Goal: Task Accomplishment & Management: Manage account settings

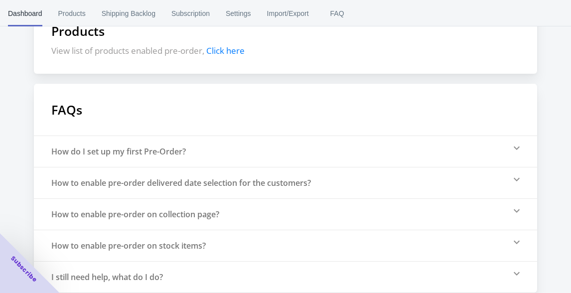
scroll to position [358, 0]
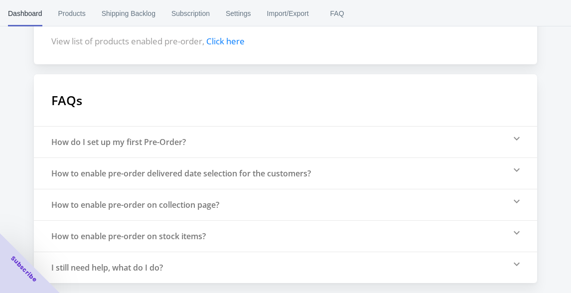
click at [168, 140] on div "How do I set up my first Pre-Order?" at bounding box center [118, 141] width 134 height 11
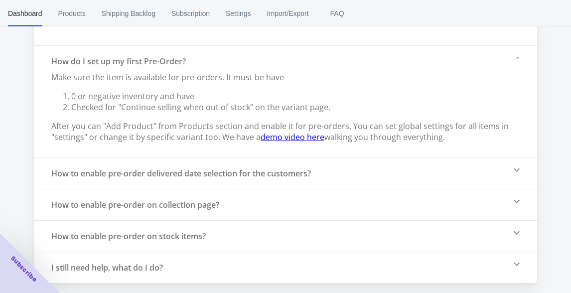
scroll to position [438, 0]
click at [216, 175] on div "How to enable pre-order delivered date selection for the customers?" at bounding box center [180, 173] width 259 height 11
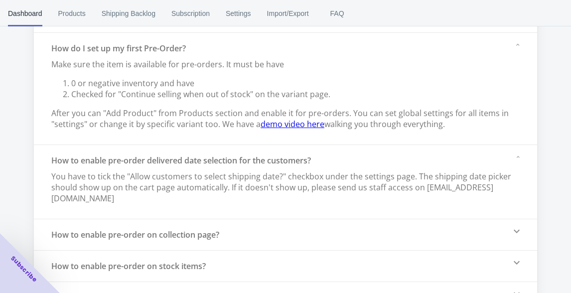
scroll to position [481, 0]
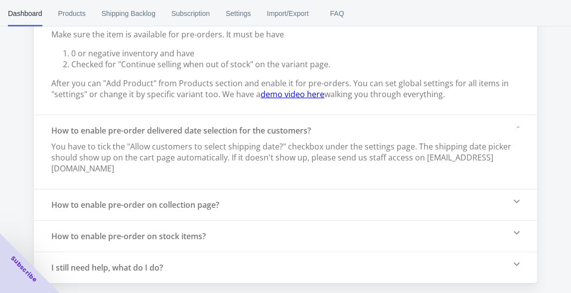
click at [198, 235] on div "How to enable pre-order on stock items?" at bounding box center [128, 236] width 154 height 11
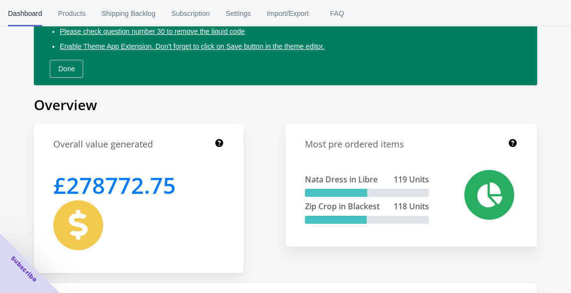
scroll to position [0, 0]
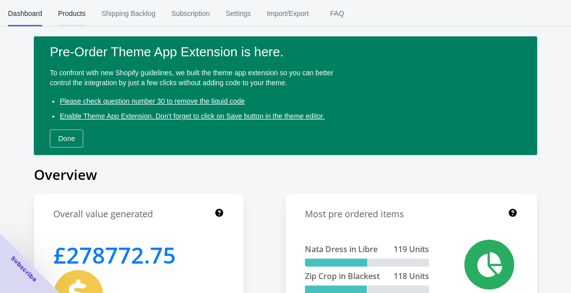
click at [77, 19] on span "Products" at bounding box center [71, 13] width 27 height 26
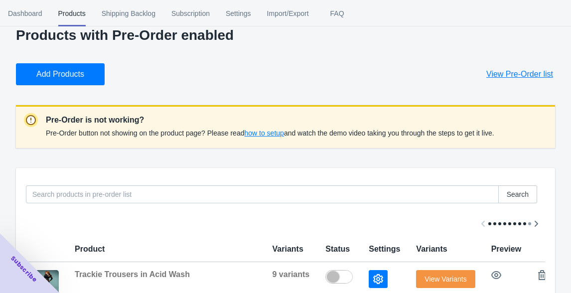
scroll to position [19, 0]
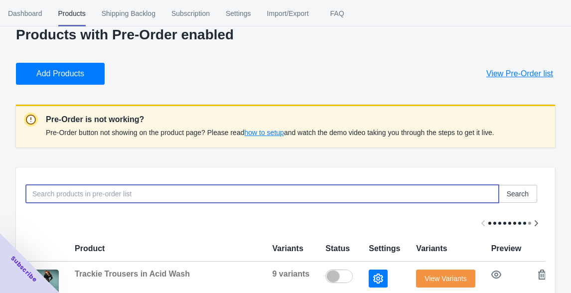
click at [161, 195] on input at bounding box center [262, 194] width 472 height 18
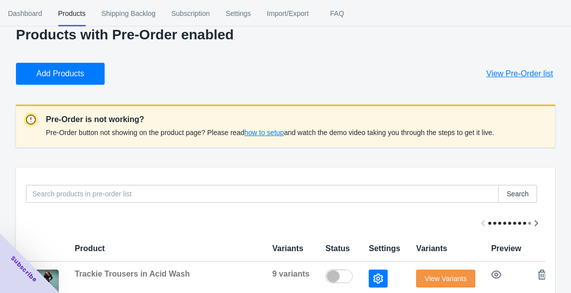
click at [279, 129] on span "how to setup" at bounding box center [263, 132] width 39 height 8
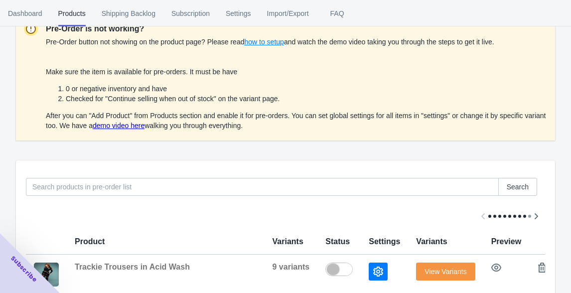
scroll to position [111, 0]
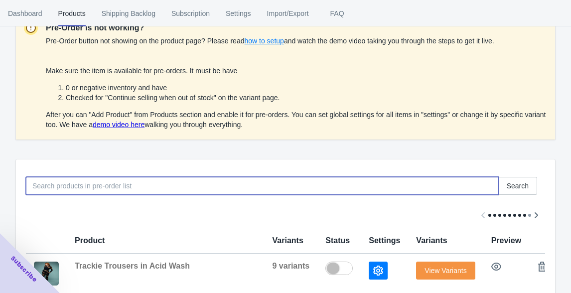
click at [263, 186] on input at bounding box center [262, 186] width 472 height 18
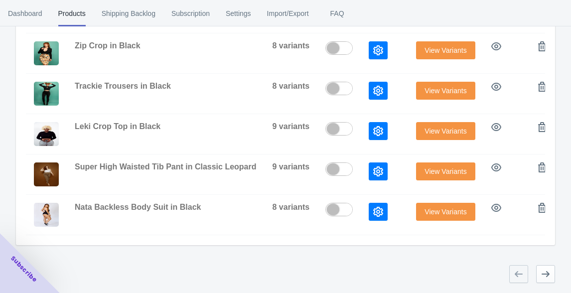
scroll to position [0, 0]
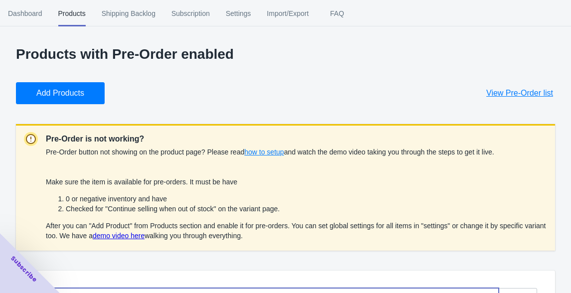
type input "ballinese"
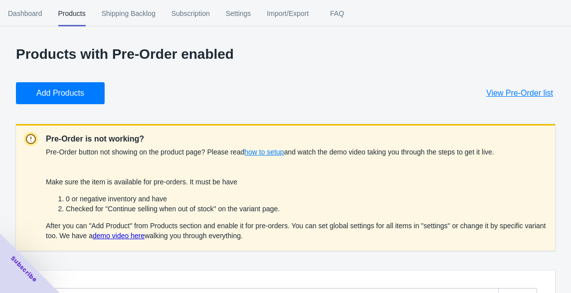
click at [79, 94] on span "Add Products" at bounding box center [60, 93] width 48 height 10
click at [136, 11] on span "Shipping Backlog" at bounding box center [129, 13] width 54 height 26
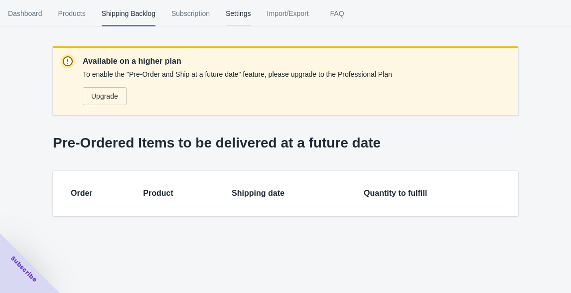
click at [251, 15] on span "Settings" at bounding box center [238, 13] width 25 height 26
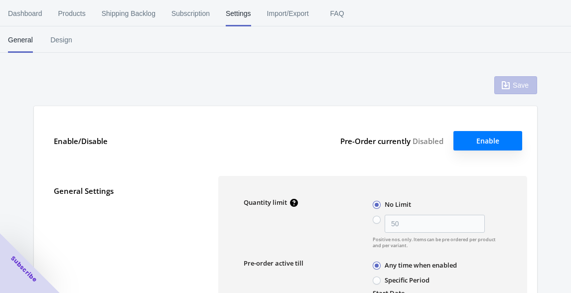
type input "100"
type textarea "Inventory level is <qty>. Some of the items will be pre-ordered."
type textarea "Only <qty> items left in stock."
type textarea "A maximum of <qty> products can be pre ordered."
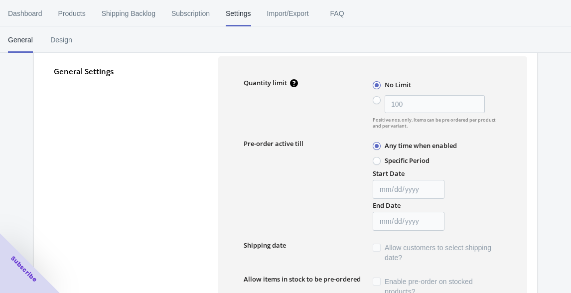
scroll to position [159, 0]
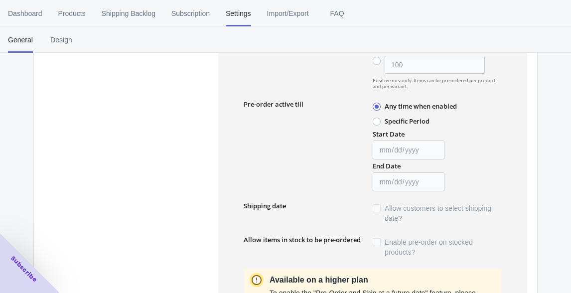
click at [379, 118] on span at bounding box center [376, 121] width 8 height 8
click at [375, 119] on input "Specific Period" at bounding box center [375, 119] width 0 height 0
radio input "true"
click at [385, 148] on input "Start Date" at bounding box center [408, 149] width 72 height 19
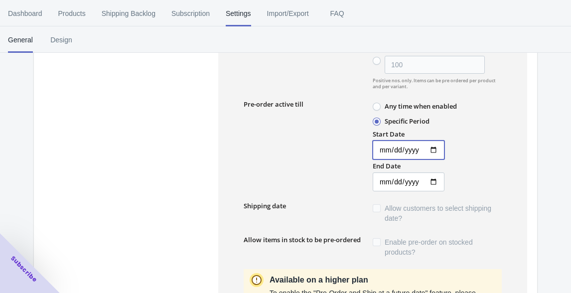
click at [439, 153] on input "Start Date" at bounding box center [408, 149] width 72 height 19
type input "[DATE]"
click at [436, 184] on input "End Date" at bounding box center [408, 181] width 72 height 19
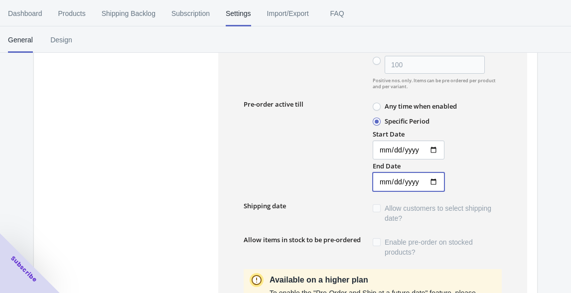
type input "[DATE]"
click at [469, 172] on div "Start Date [DATE] End Date [DATE]" at bounding box center [435, 159] width 131 height 64
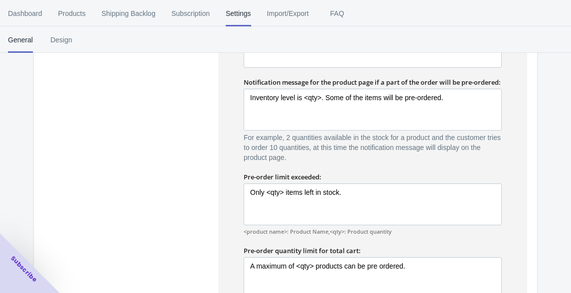
scroll to position [775, 0]
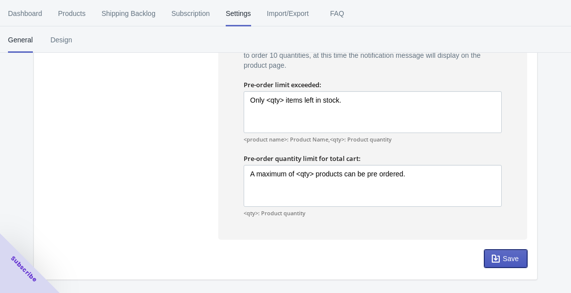
click at [505, 266] on button "Save" at bounding box center [505, 258] width 43 height 18
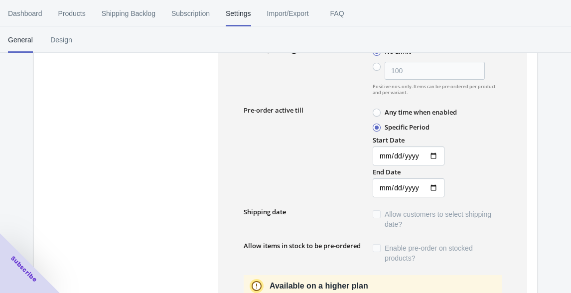
scroll to position [0, 0]
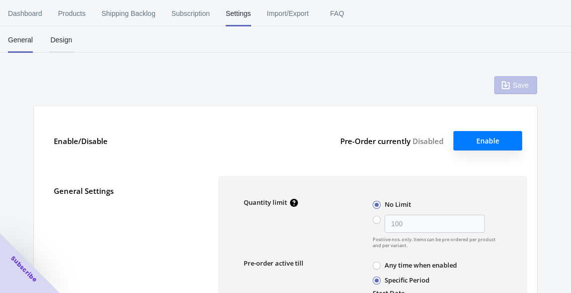
click at [63, 43] on span "Design" at bounding box center [61, 40] width 25 height 26
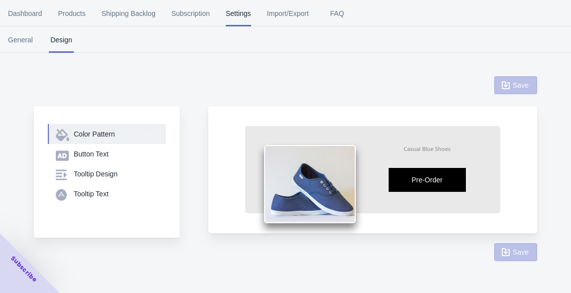
click at [127, 134] on div "Color Pattern" at bounding box center [116, 134] width 84 height 10
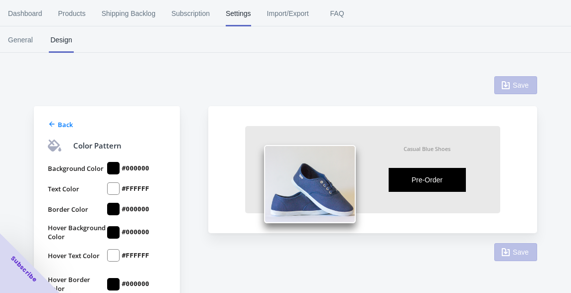
scroll to position [33, 0]
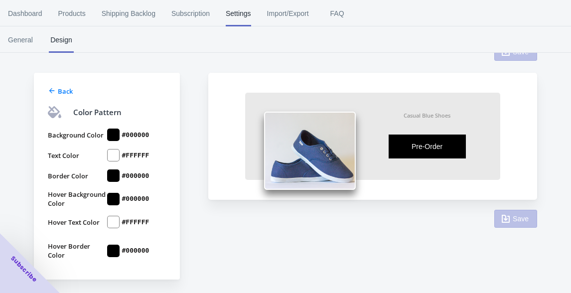
click at [113, 136] on div at bounding box center [113, 134] width 12 height 12
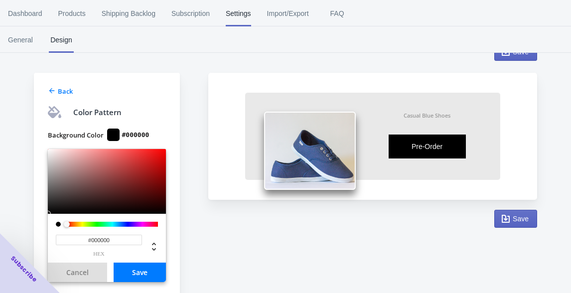
click at [72, 225] on div at bounding box center [70, 225] width 6 height 6
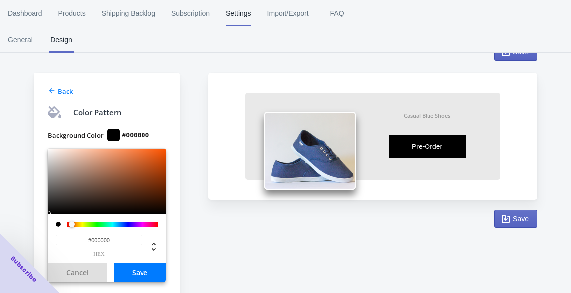
type input "#F3570B"
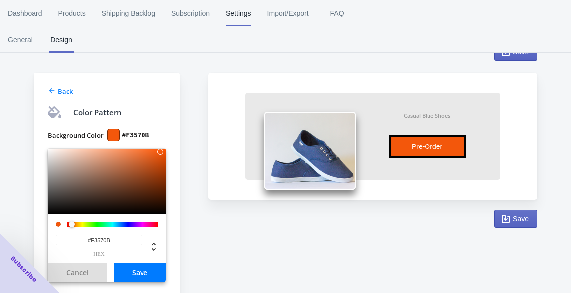
click at [160, 152] on div at bounding box center [107, 181] width 118 height 65
click at [102, 238] on input "#F3570B" at bounding box center [99, 239] width 86 height 10
click at [144, 126] on div "Background Color #F3570B #F3570B hex Cancel Save Text Color #FFFFFF Border Colo…" at bounding box center [107, 268] width 118 height 296
click at [141, 272] on button "Save" at bounding box center [140, 271] width 52 height 19
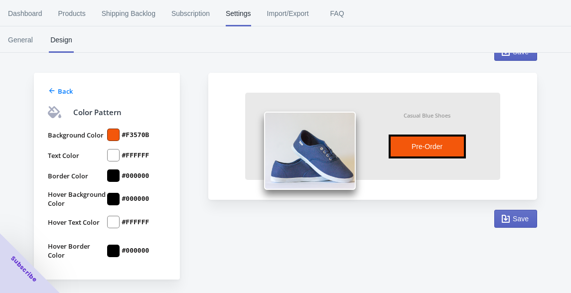
click at [113, 176] on div at bounding box center [113, 175] width 12 height 12
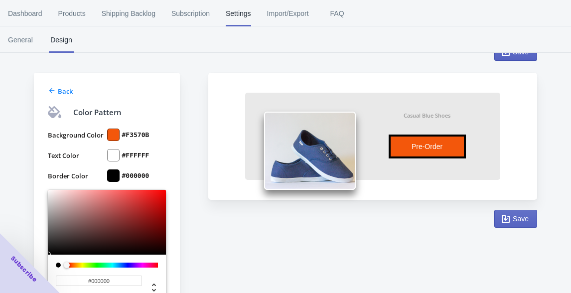
click at [107, 279] on input "#000000" at bounding box center [99, 280] width 86 height 10
paste input "F3570B"
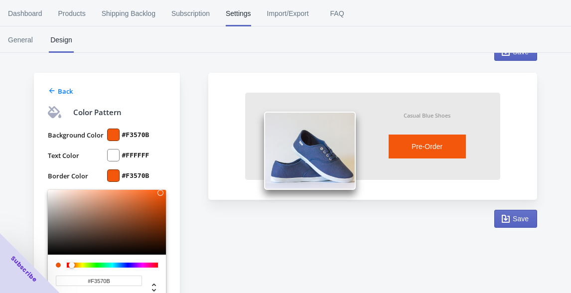
type input "#F3570B"
click at [168, 171] on div "Back Color Pattern Background Color #F3570B Text Color #FFFFFF Border Color #F3…" at bounding box center [107, 255] width 146 height 364
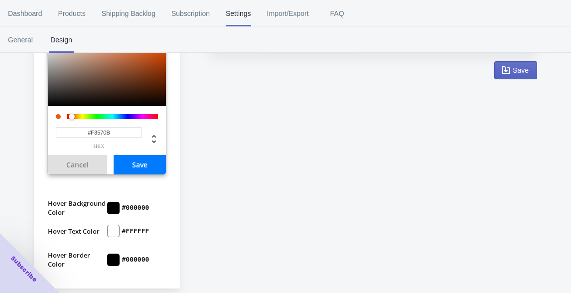
scroll to position [231, 0]
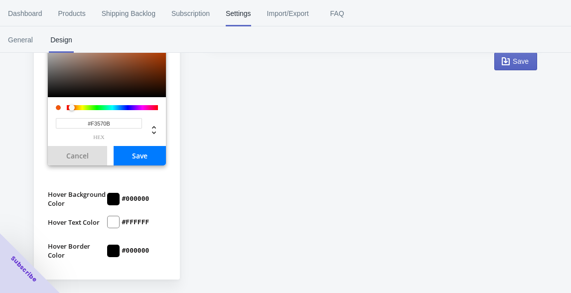
click at [150, 163] on button "Save" at bounding box center [140, 155] width 52 height 19
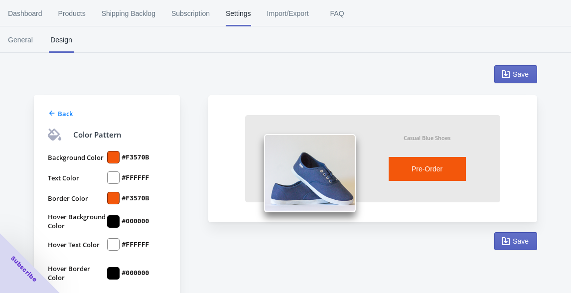
scroll to position [40, 0]
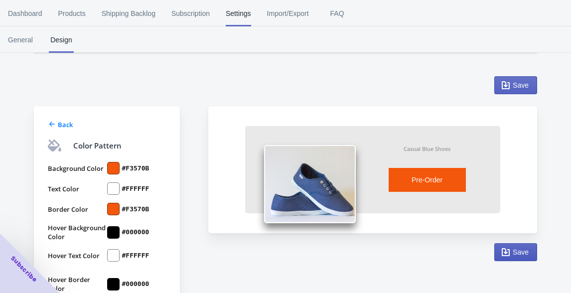
click at [521, 251] on span "Save" at bounding box center [520, 252] width 16 height 8
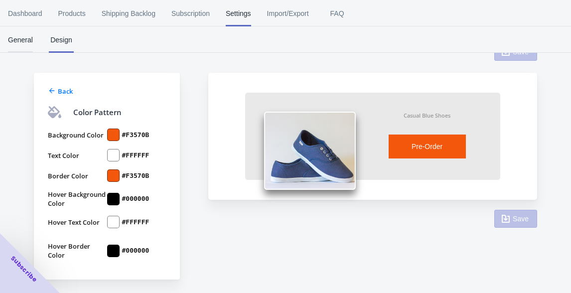
click at [18, 38] on span "General" at bounding box center [20, 40] width 25 height 26
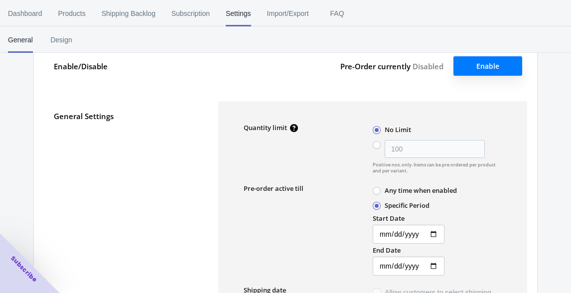
scroll to position [180, 0]
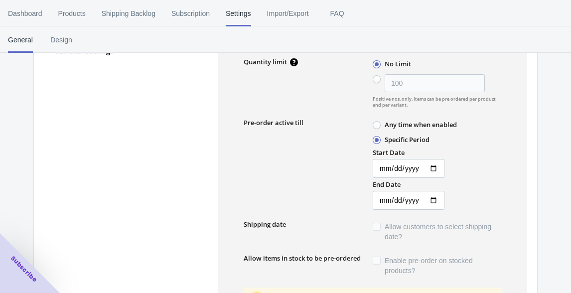
click at [377, 126] on span at bounding box center [376, 125] width 8 height 8
click at [375, 123] on input "Any time when enabled" at bounding box center [375, 122] width 0 height 0
radio input "true"
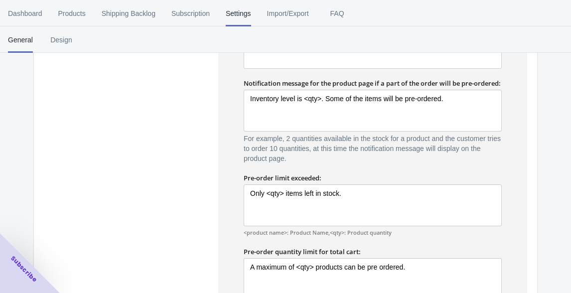
scroll to position [775, 0]
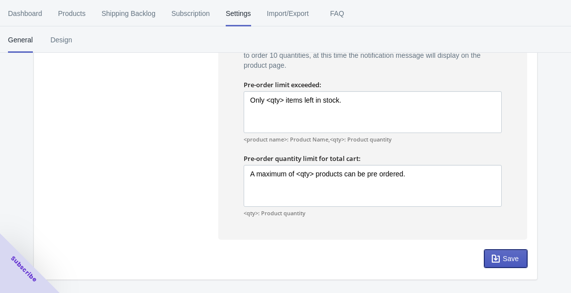
click at [511, 256] on span "Save" at bounding box center [510, 258] width 16 height 8
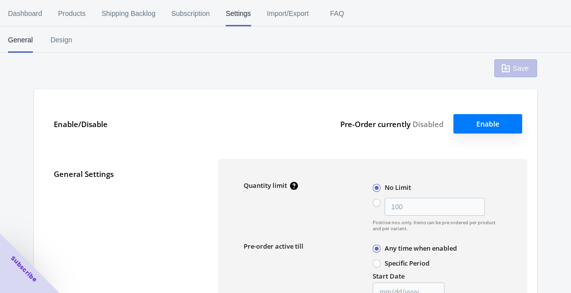
scroll to position [0, 0]
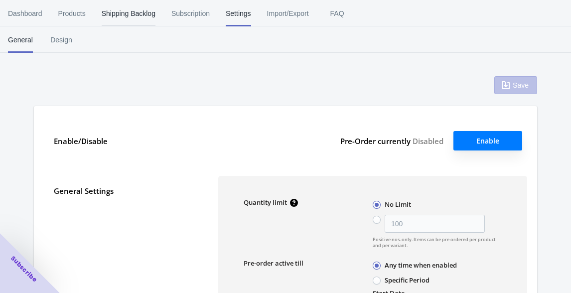
click at [143, 12] on span "Shipping Backlog" at bounding box center [129, 13] width 54 height 26
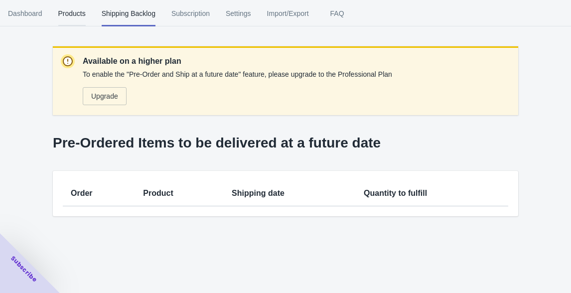
click at [80, 11] on span "Products" at bounding box center [71, 13] width 27 height 26
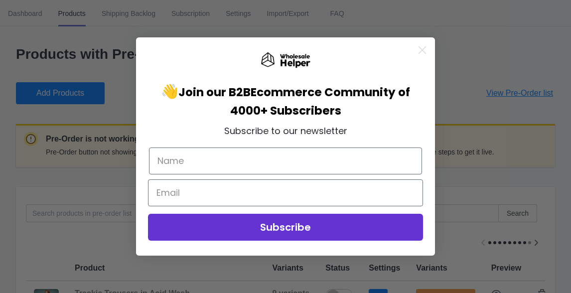
click at [424, 51] on circle "Close dialog" at bounding box center [422, 50] width 16 height 16
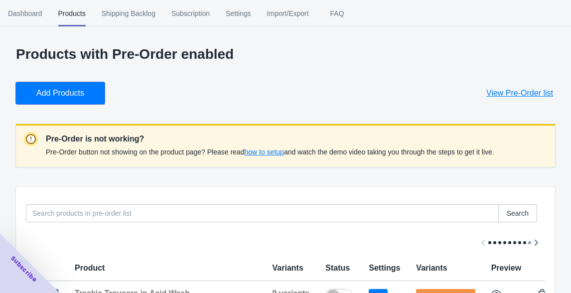
click at [87, 98] on button "Add Products" at bounding box center [60, 93] width 89 height 22
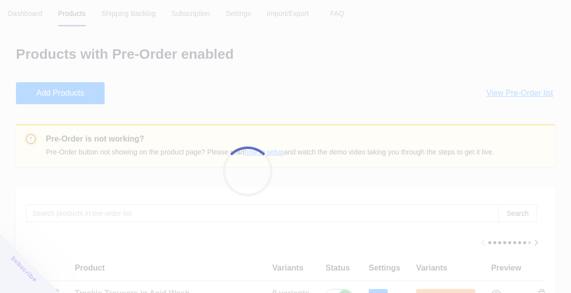
checkbox input "true"
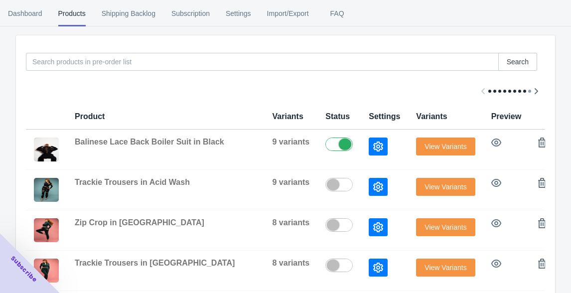
scroll to position [181, 0]
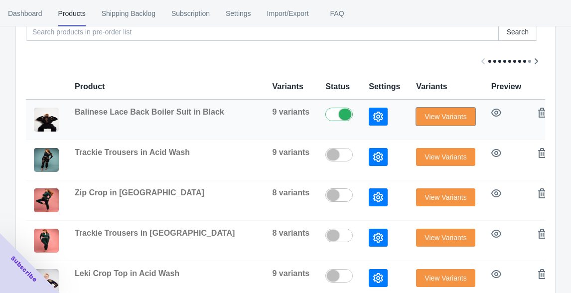
click at [455, 116] on span "View Variants" at bounding box center [445, 117] width 42 height 8
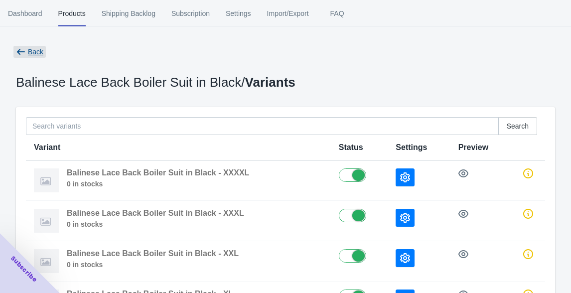
click at [31, 53] on span "Back" at bounding box center [35, 52] width 15 height 8
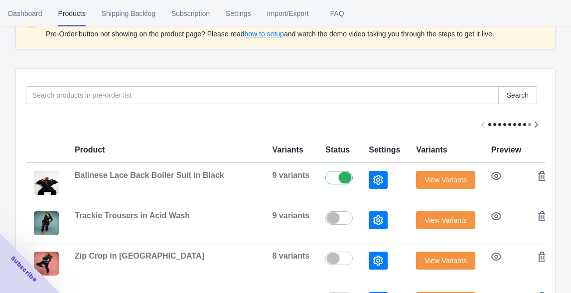
scroll to position [129, 0]
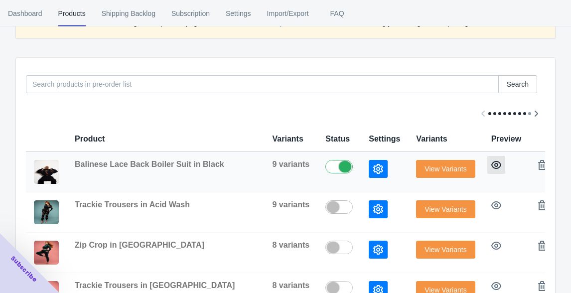
click at [497, 167] on icon "button" at bounding box center [496, 165] width 10 height 8
click at [244, 4] on span "Settings" at bounding box center [238, 13] width 25 height 26
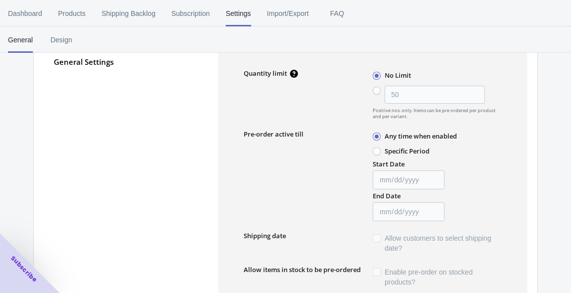
type input "100"
type input "[DATE]"
type textarea "Inventory level is <qty>. Some of the items will be pre-ordered."
type textarea "Only <qty> items left in stock."
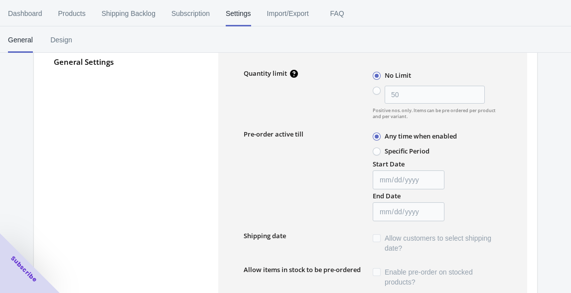
type textarea "A maximum of <qty> products can be pre ordered."
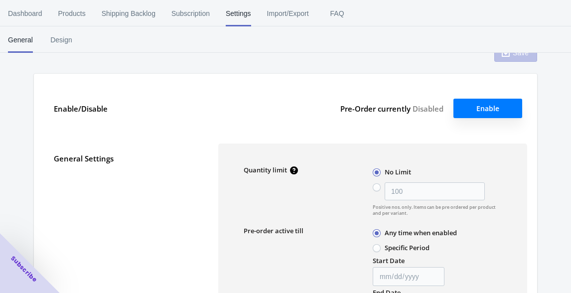
scroll to position [0, 0]
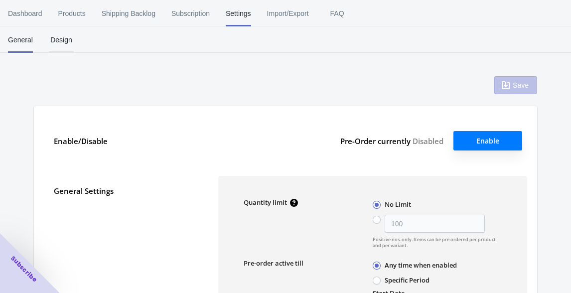
click at [62, 36] on span "Design" at bounding box center [61, 40] width 25 height 26
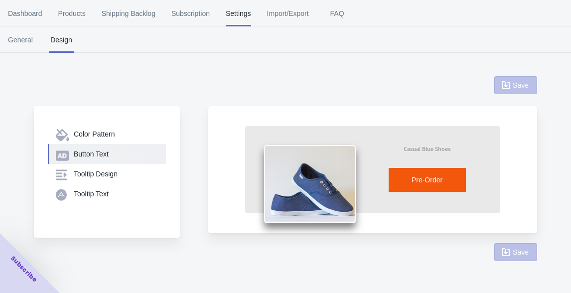
click at [106, 152] on div "Button Text" at bounding box center [116, 154] width 84 height 10
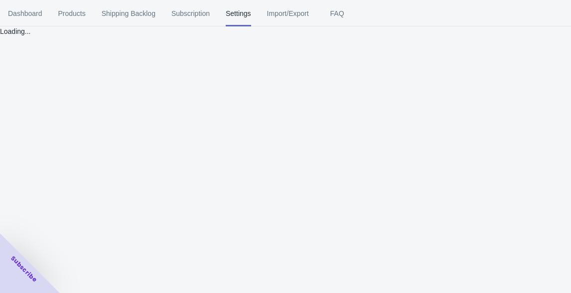
select select "1"
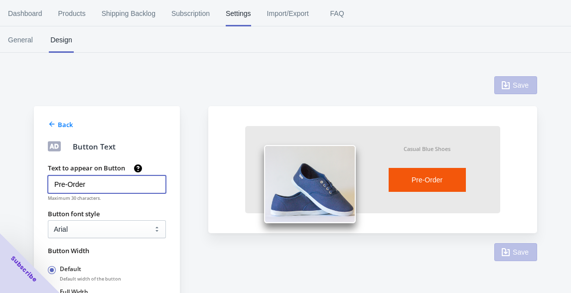
click at [117, 184] on input "Pre-Order" at bounding box center [107, 184] width 118 height 18
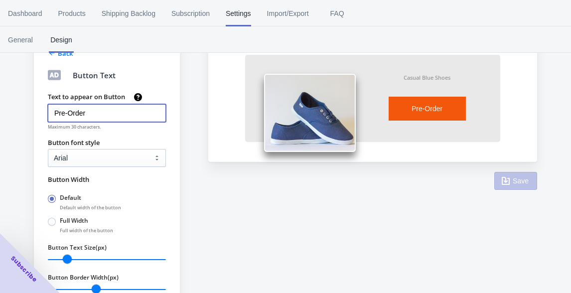
scroll to position [46, 0]
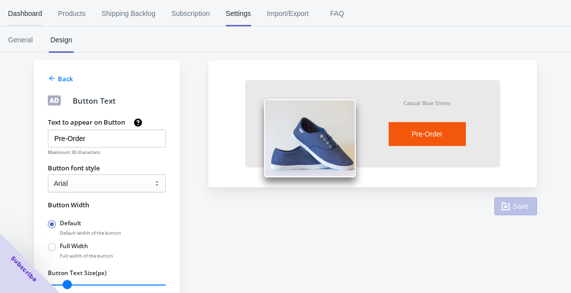
click at [24, 13] on span "Dashboard" at bounding box center [25, 13] width 34 height 26
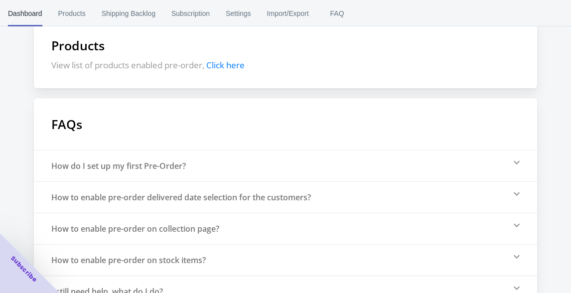
scroll to position [358, 0]
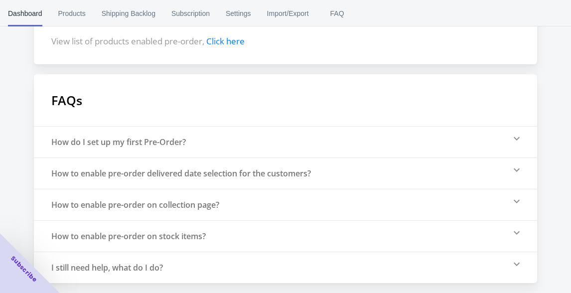
click at [166, 147] on div "How do I set up my first Pre-Order?" at bounding box center [285, 141] width 503 height 31
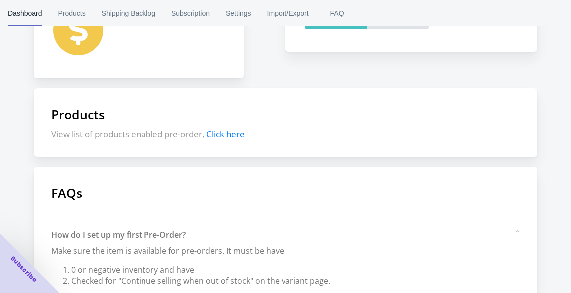
scroll to position [258, 0]
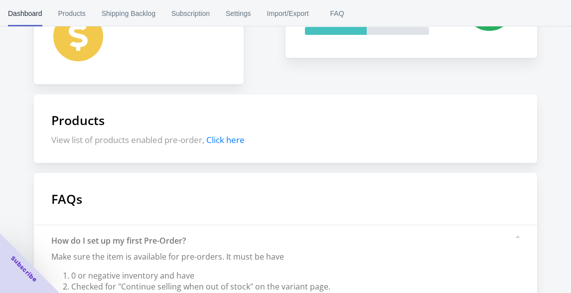
click at [224, 141] on span "Click here" at bounding box center [225, 139] width 38 height 11
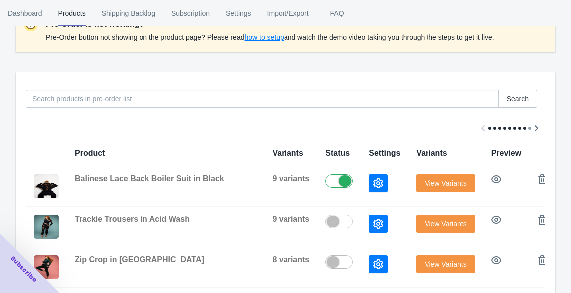
scroll to position [191, 0]
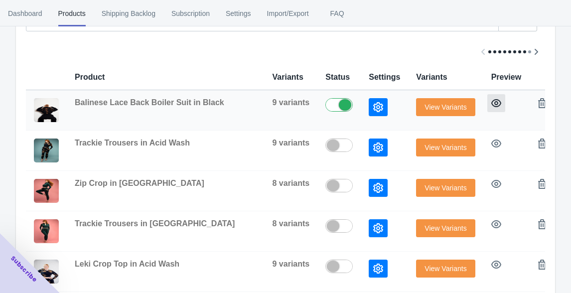
click at [495, 100] on icon "button" at bounding box center [496, 103] width 10 height 10
click at [378, 110] on icon "button" at bounding box center [378, 107] width 10 height 10
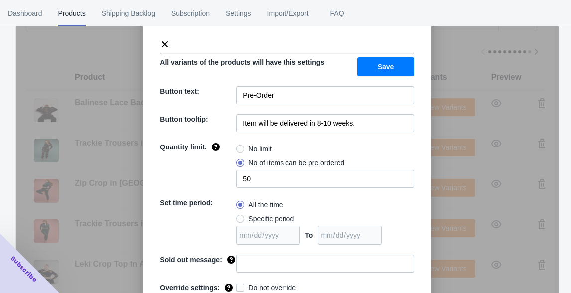
scroll to position [52, 0]
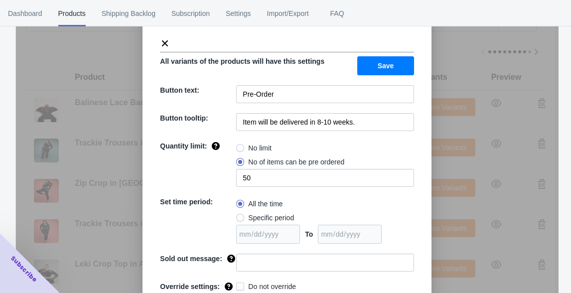
click at [242, 148] on span at bounding box center [240, 148] width 8 height 8
click at [239, 146] on input "No limit" at bounding box center [238, 145] width 0 height 0
radio input "true"
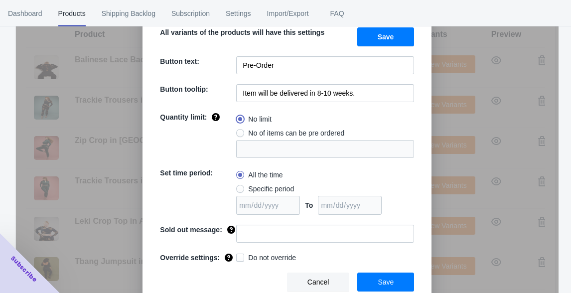
scroll to position [233, 0]
click at [397, 276] on button "Save" at bounding box center [385, 281] width 57 height 19
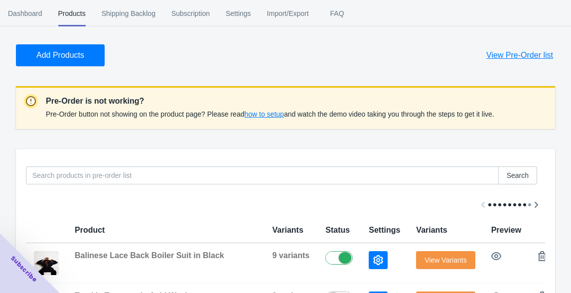
scroll to position [0, 0]
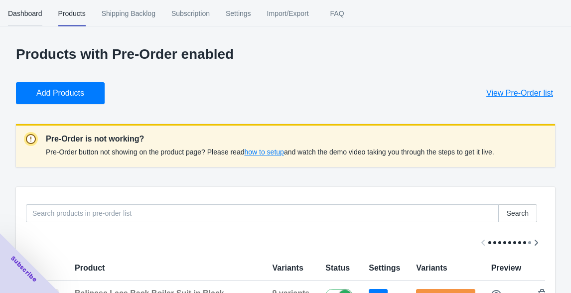
click at [27, 14] on span "Dashboard" at bounding box center [25, 13] width 34 height 26
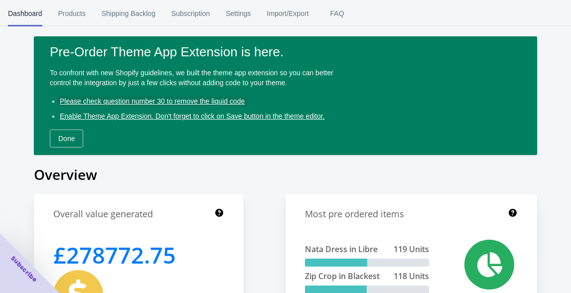
click at [143, 100] on span "Please check question number 30 to remove the liquid code" at bounding box center [152, 101] width 185 height 8
click at [70, 139] on span "Done" at bounding box center [66, 138] width 16 height 8
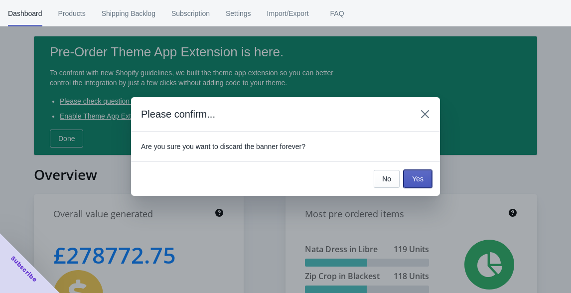
click at [425, 177] on button "Yes" at bounding box center [417, 179] width 28 height 18
